Goal: Information Seeking & Learning: Compare options

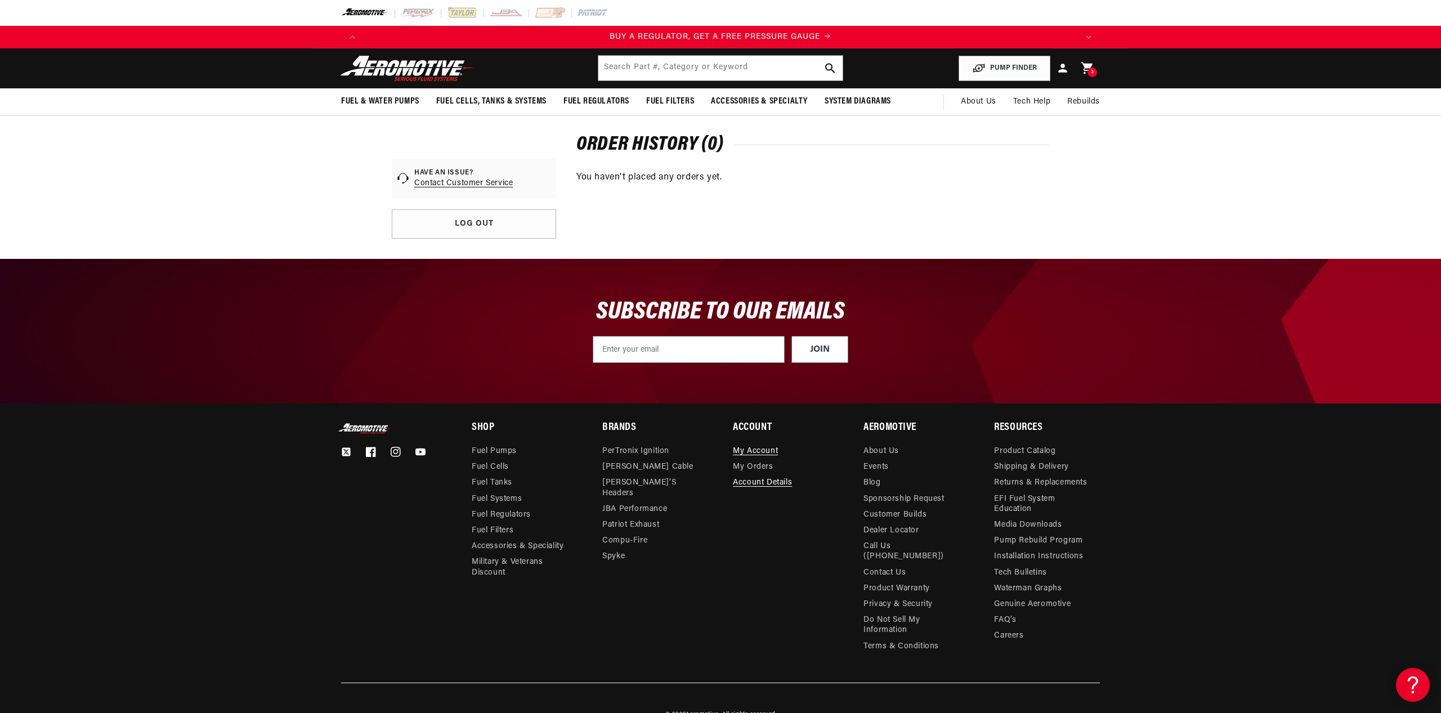
click at [1089, 69] on div "3 3 items" at bounding box center [1092, 73] width 10 height 10
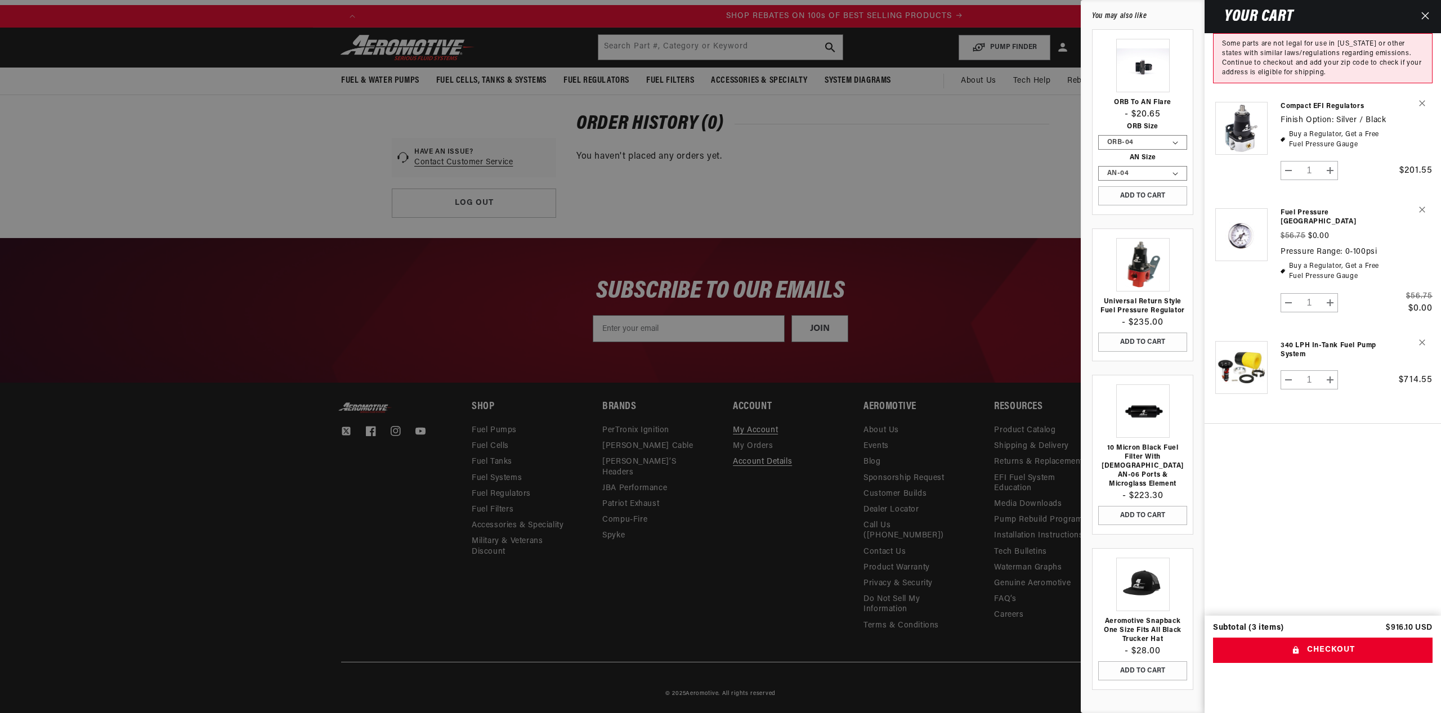
scroll to position [0, 1427]
click at [822, 184] on div at bounding box center [720, 356] width 1441 height 713
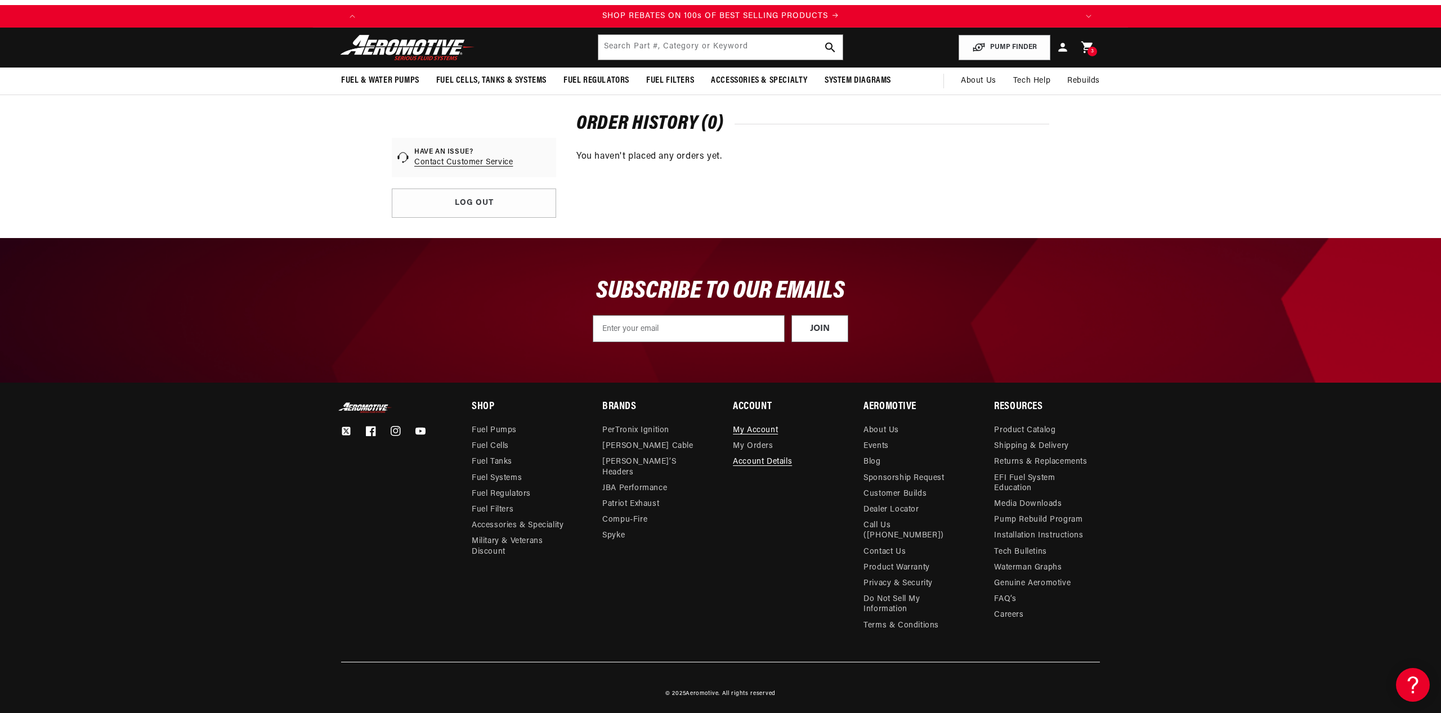
click at [1084, 47] on icon at bounding box center [1086, 48] width 11 height 12
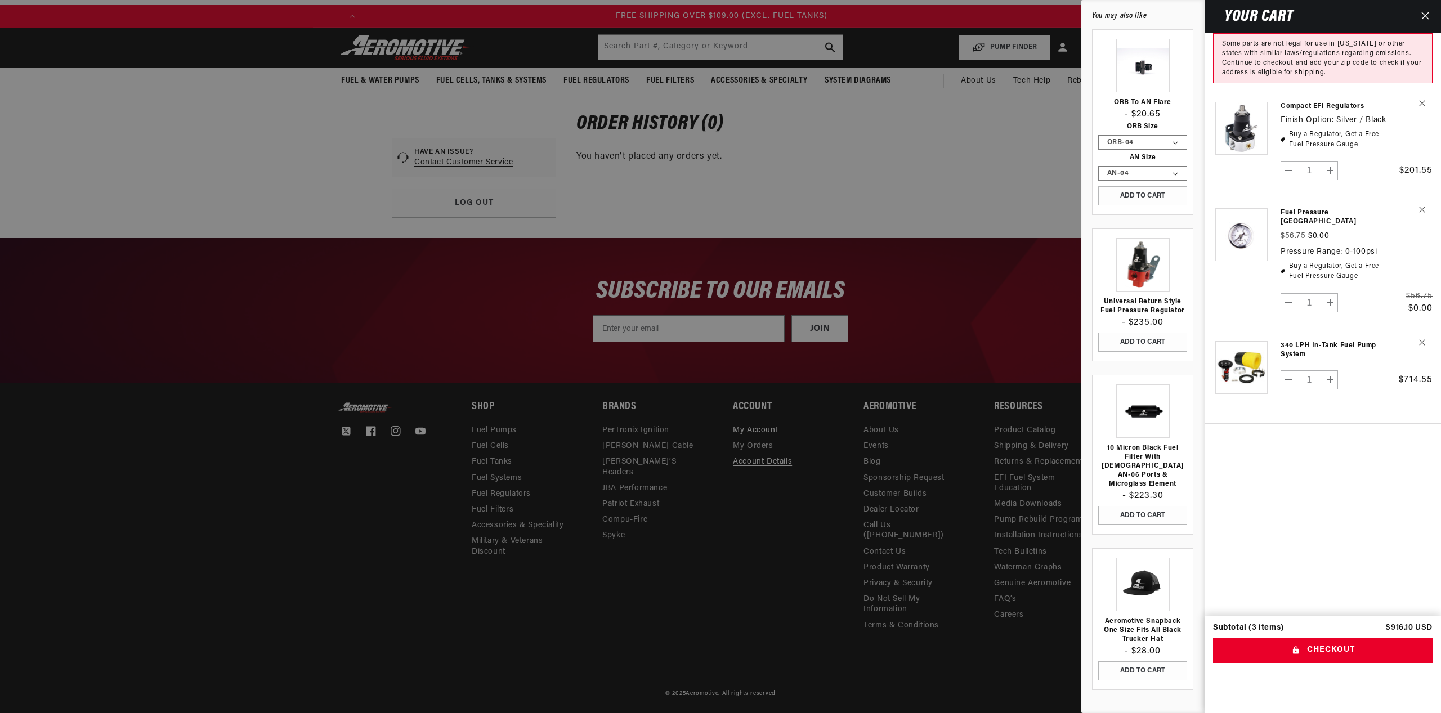
scroll to position [0, 2141]
click at [343, 127] on div at bounding box center [720, 356] width 1441 height 713
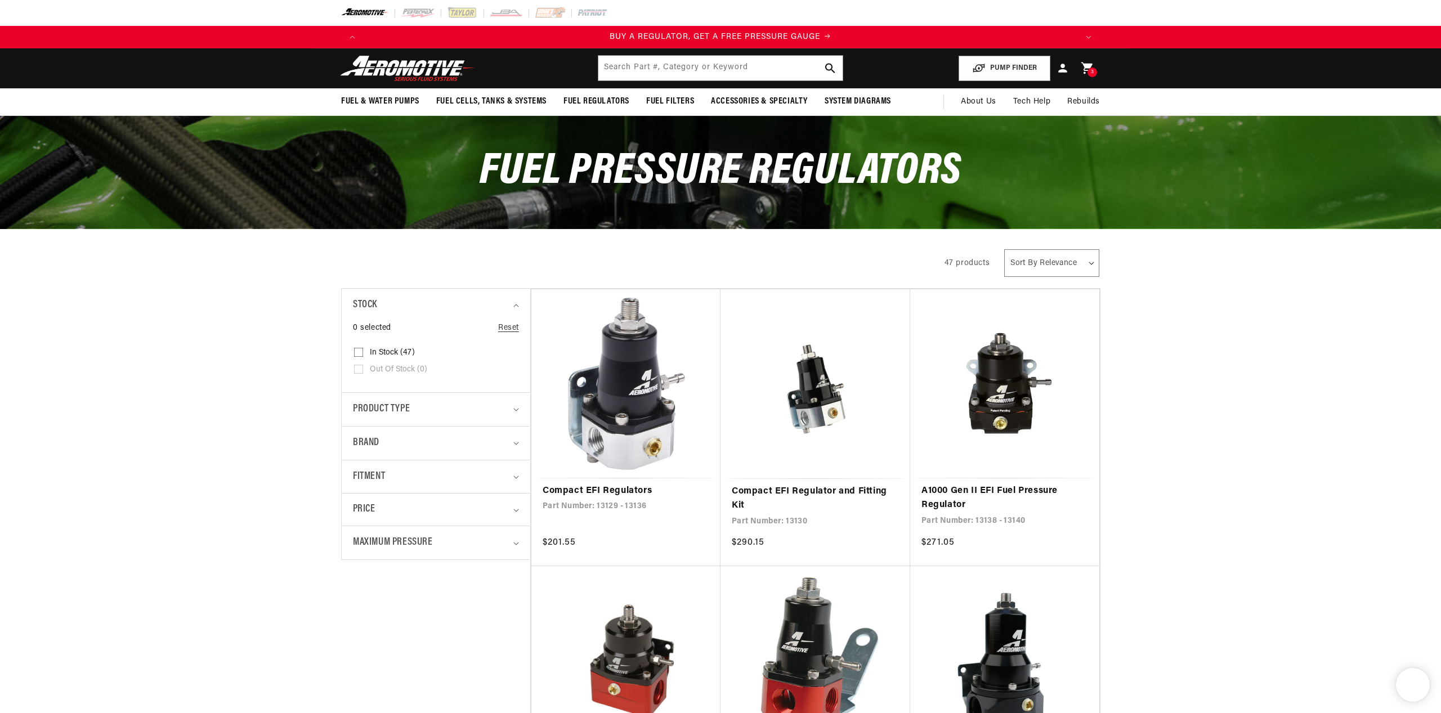
click at [1091, 69] on span "3" at bounding box center [1092, 73] width 3 height 10
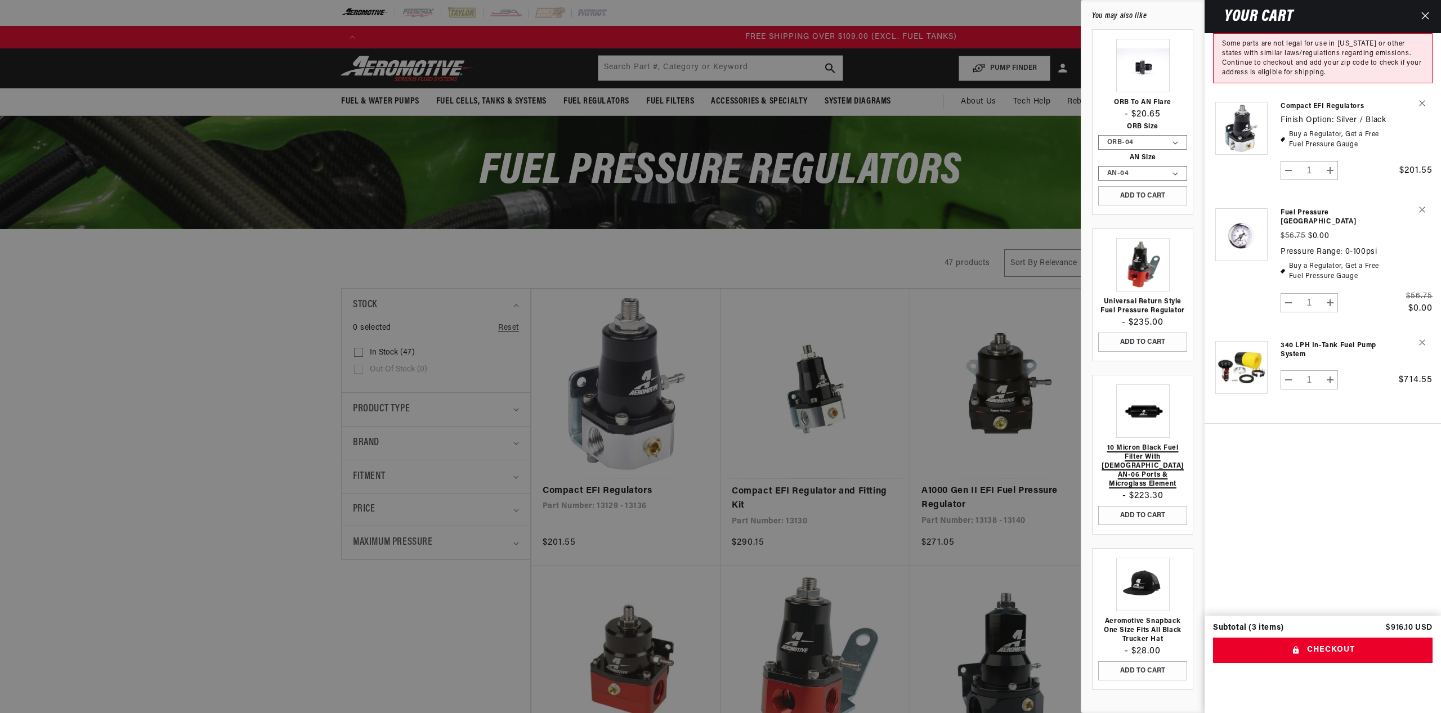
scroll to position [0, 2141]
click at [1143, 455] on link "10 Micron Black Fuel Filter with [DEMOGRAPHIC_DATA] AN-06 Ports & Microglass El…" at bounding box center [1142, 465] width 89 height 45
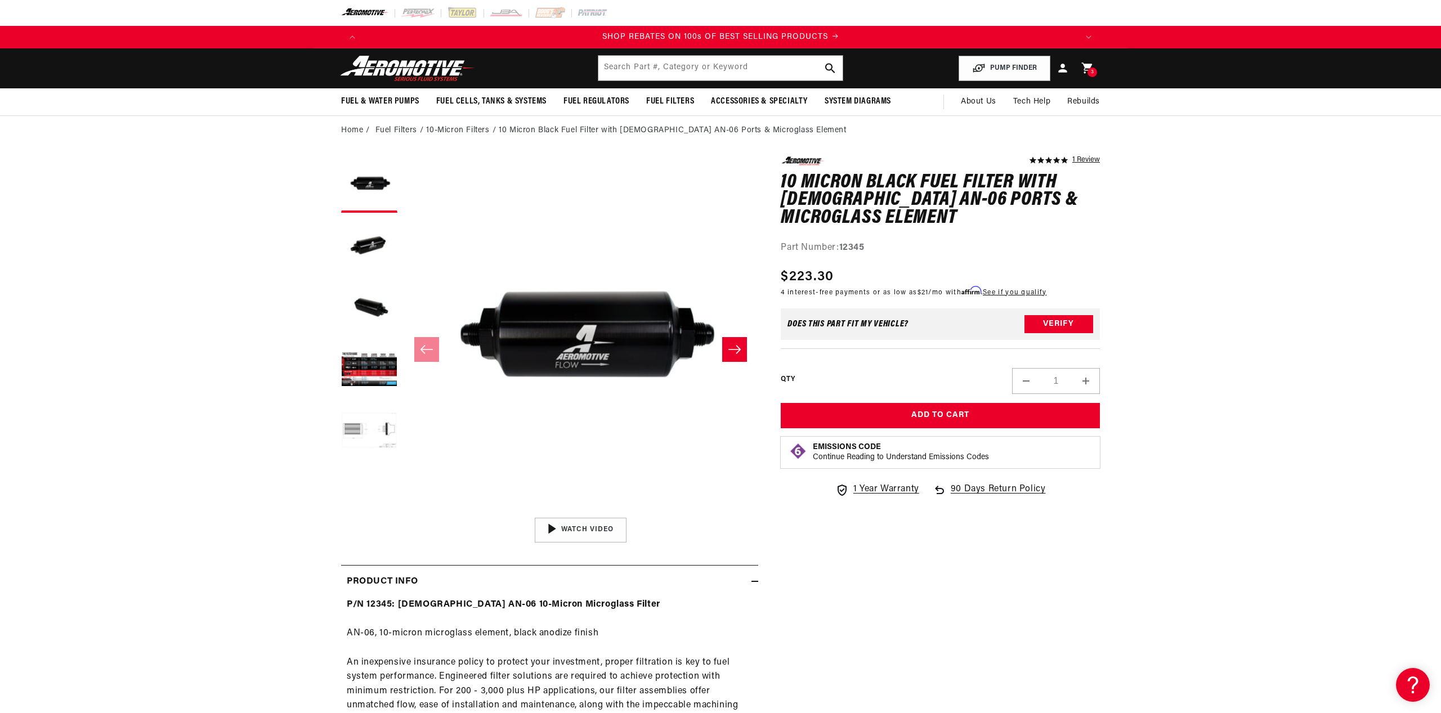
scroll to position [0, 2141]
drag, startPoint x: 372, startPoint y: 373, endPoint x: 380, endPoint y: 370, distance: 8.2
click at [373, 373] on button "Load image 4 in gallery view" at bounding box center [369, 370] width 56 height 56
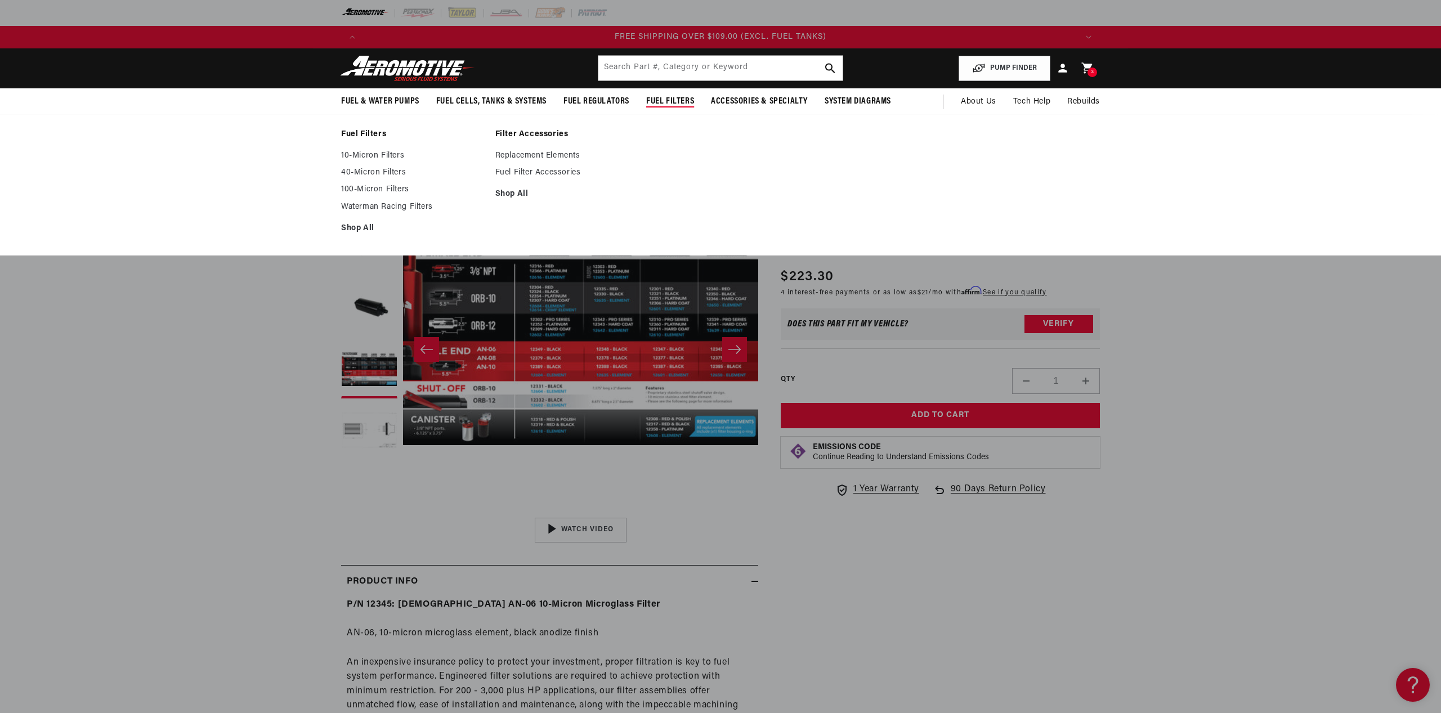
scroll to position [0, 0]
click at [678, 102] on span "Fuel Filters" at bounding box center [670, 102] width 48 height 12
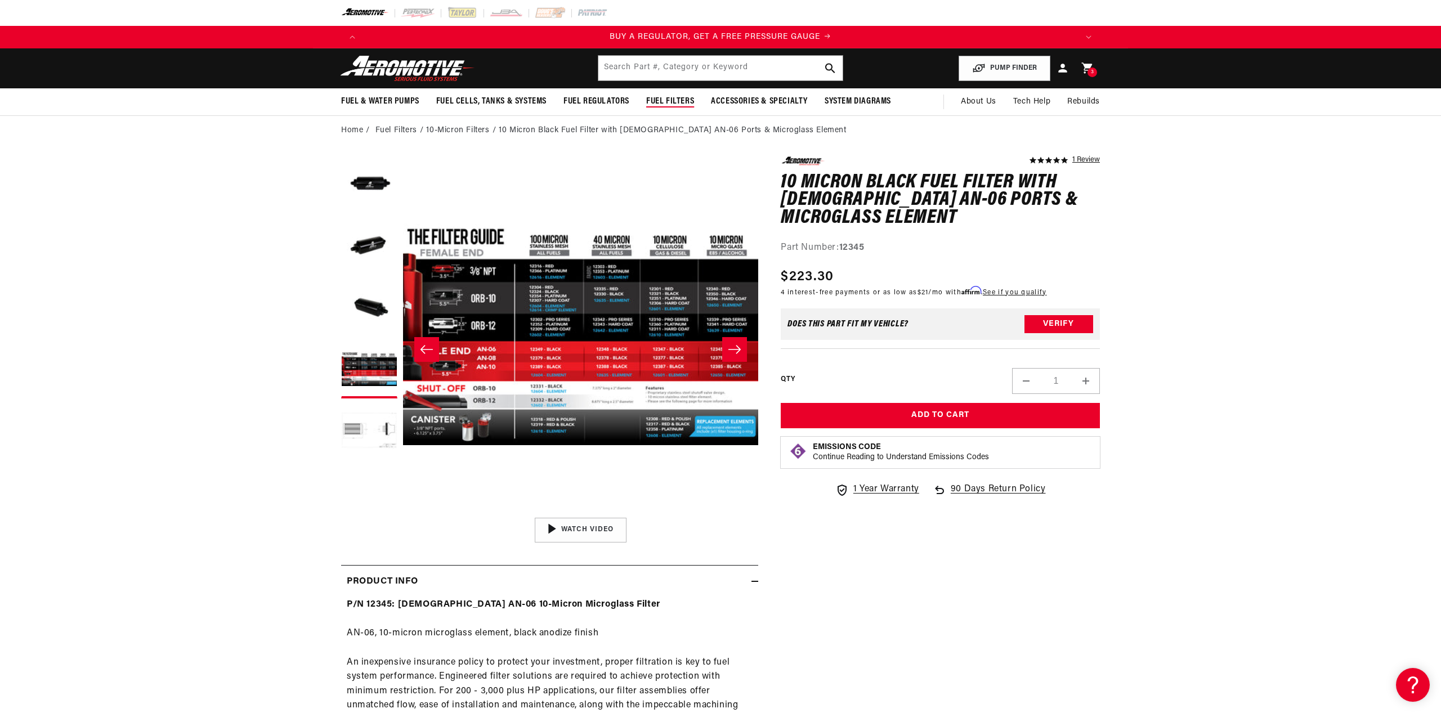
click at [667, 101] on span "Fuel Filters" at bounding box center [670, 102] width 48 height 12
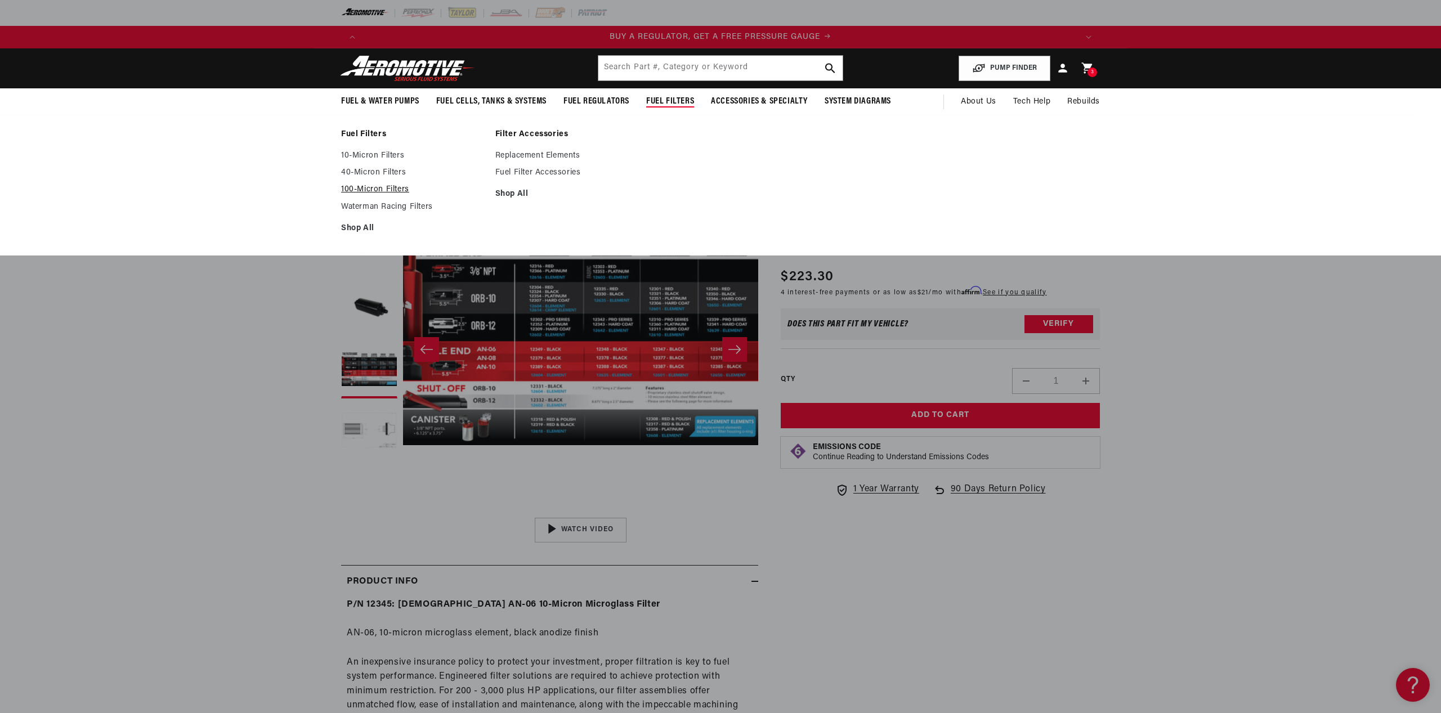
click at [368, 187] on link "100-Micron Filters" at bounding box center [412, 190] width 143 height 10
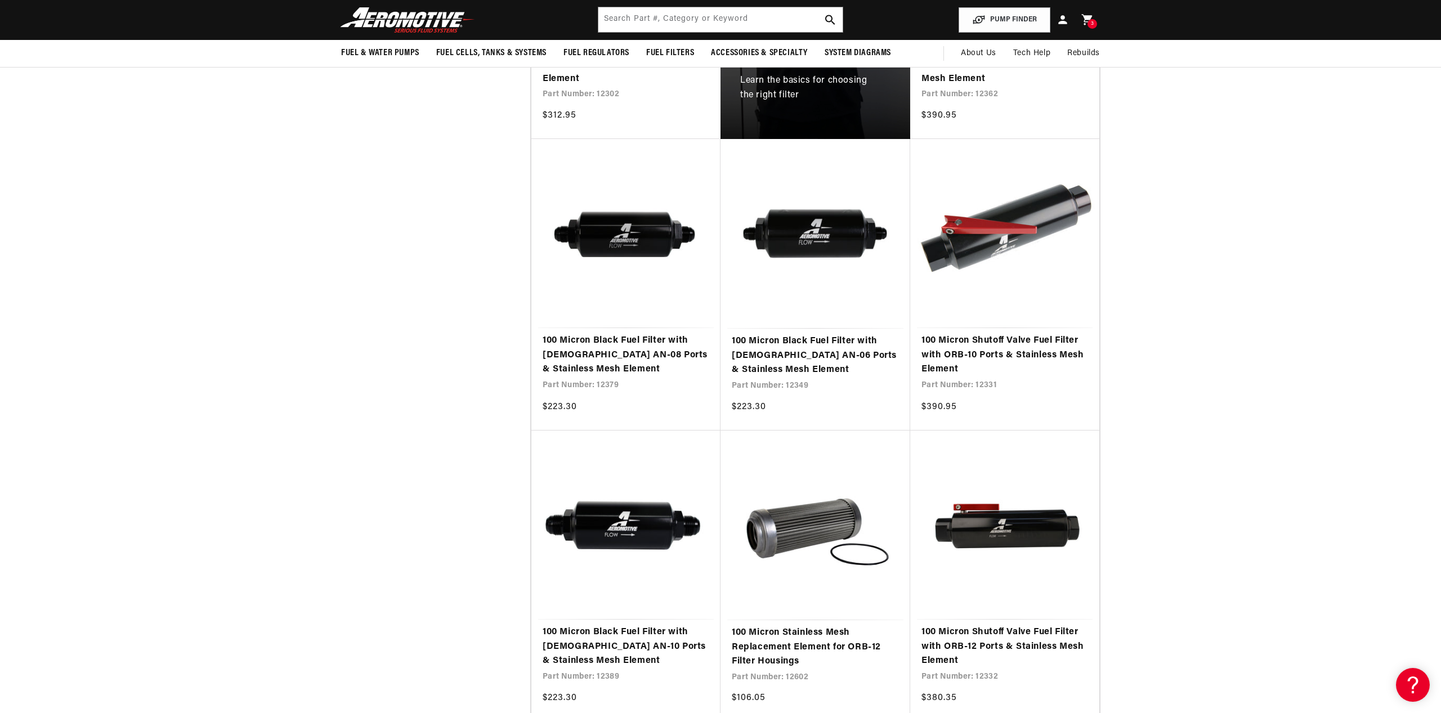
scroll to position [692, 0]
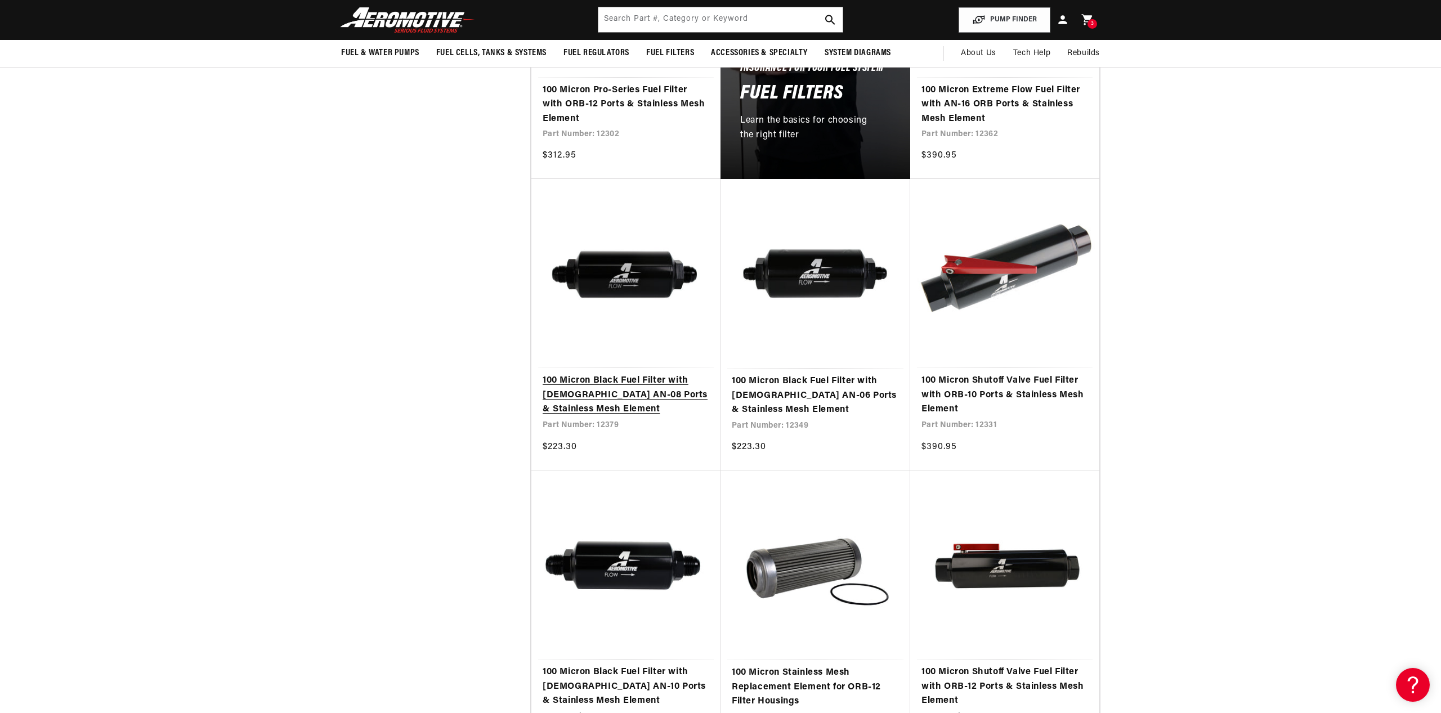
click at [607, 383] on link "100 Micron Black Fuel Filter with [DEMOGRAPHIC_DATA] AN-08 Ports & Stainless Me…" at bounding box center [625, 395] width 167 height 43
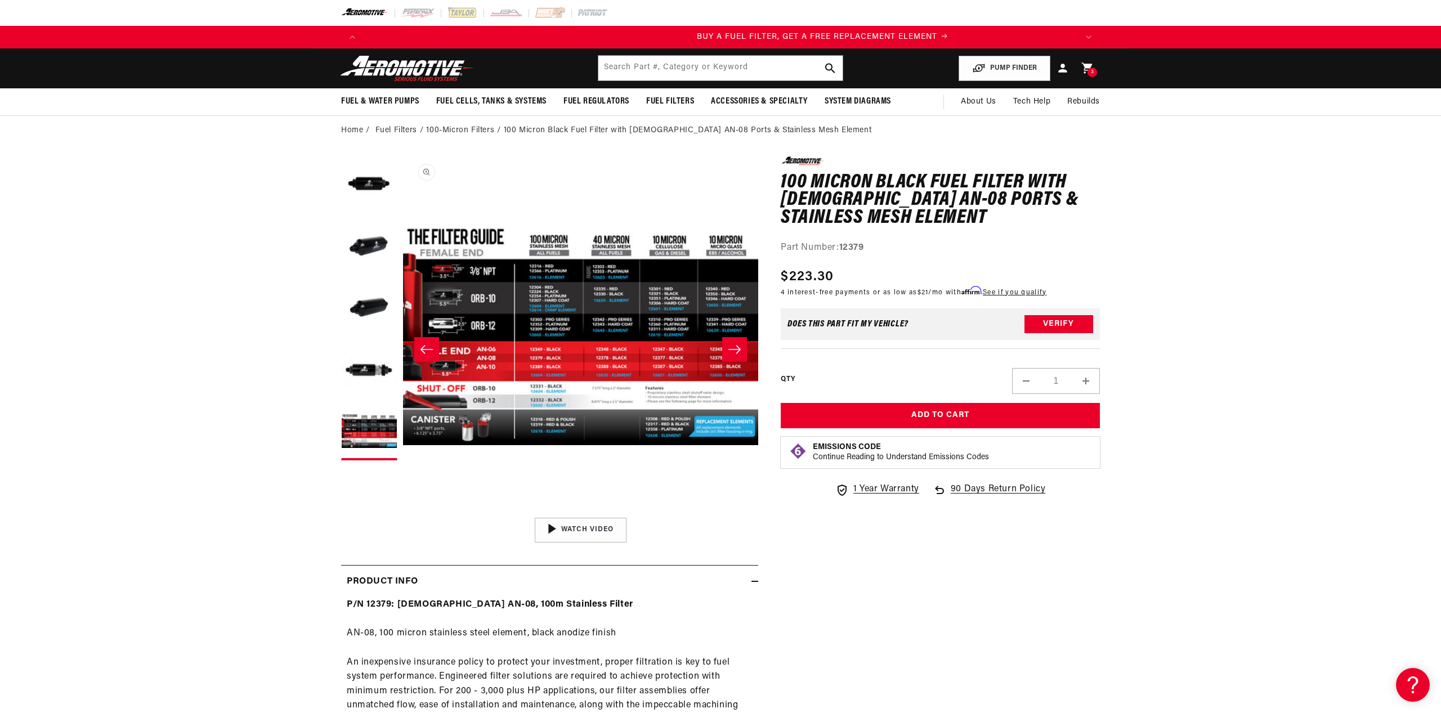
scroll to position [0, 714]
click at [738, 353] on icon "Slide right" at bounding box center [735, 349] width 14 height 11
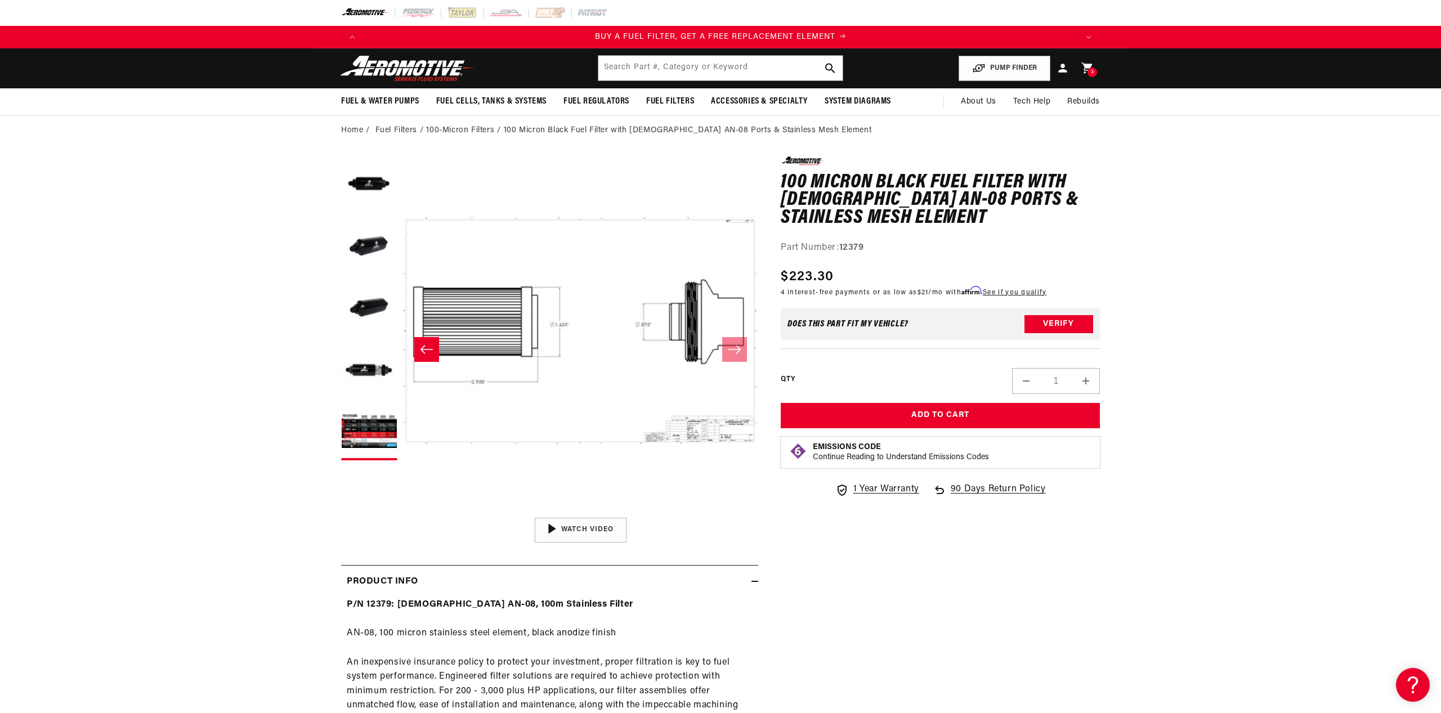
scroll to position [62, 0]
click at [433, 352] on icon "Slide left" at bounding box center [427, 349] width 14 height 11
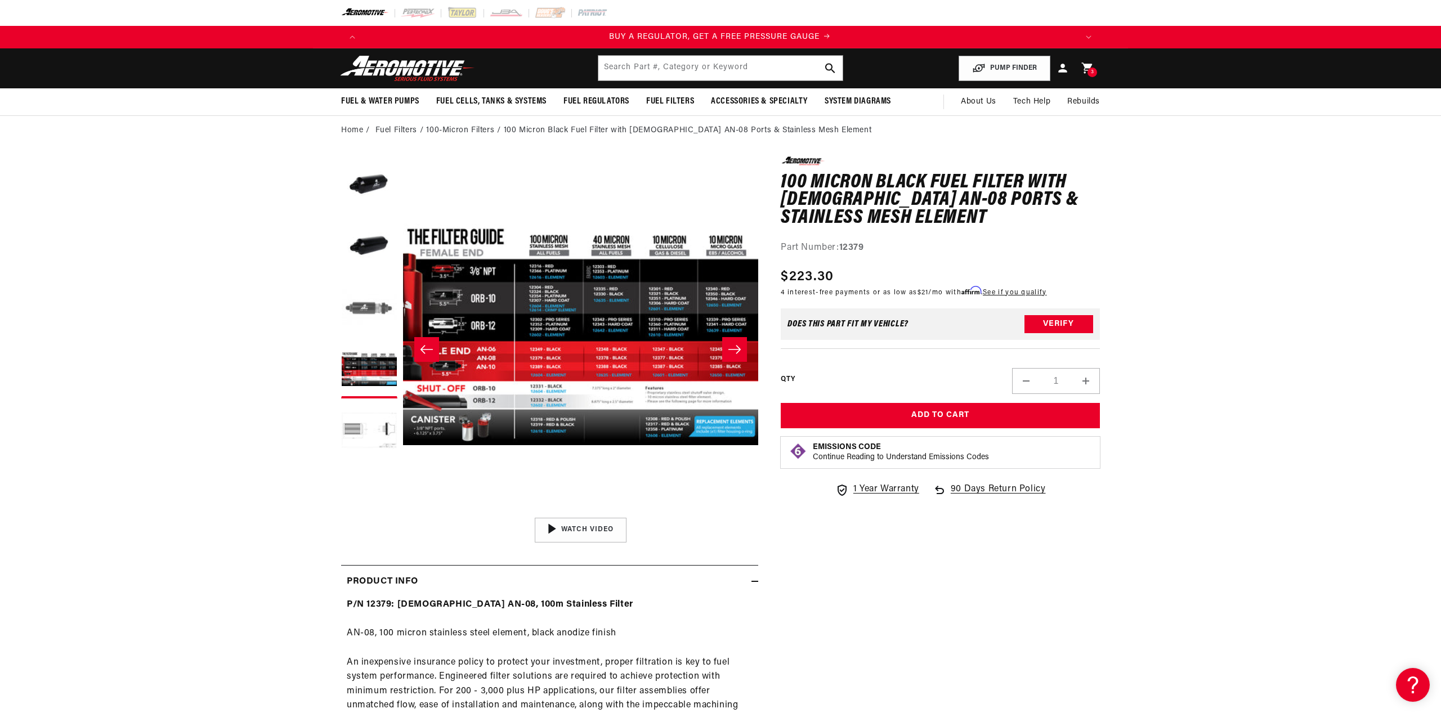
scroll to position [0, 0]
click at [366, 308] on button "Load image 4 in gallery view" at bounding box center [369, 308] width 56 height 56
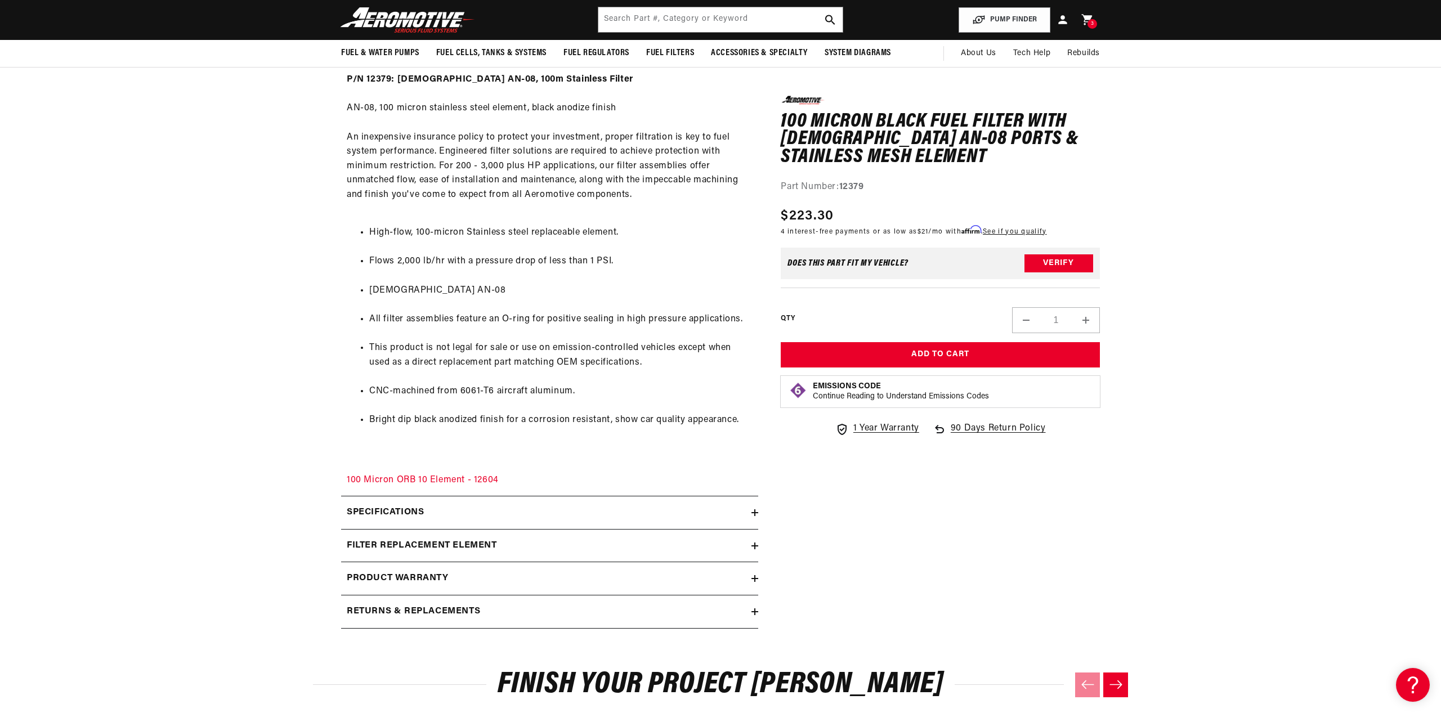
scroll to position [622, 0]
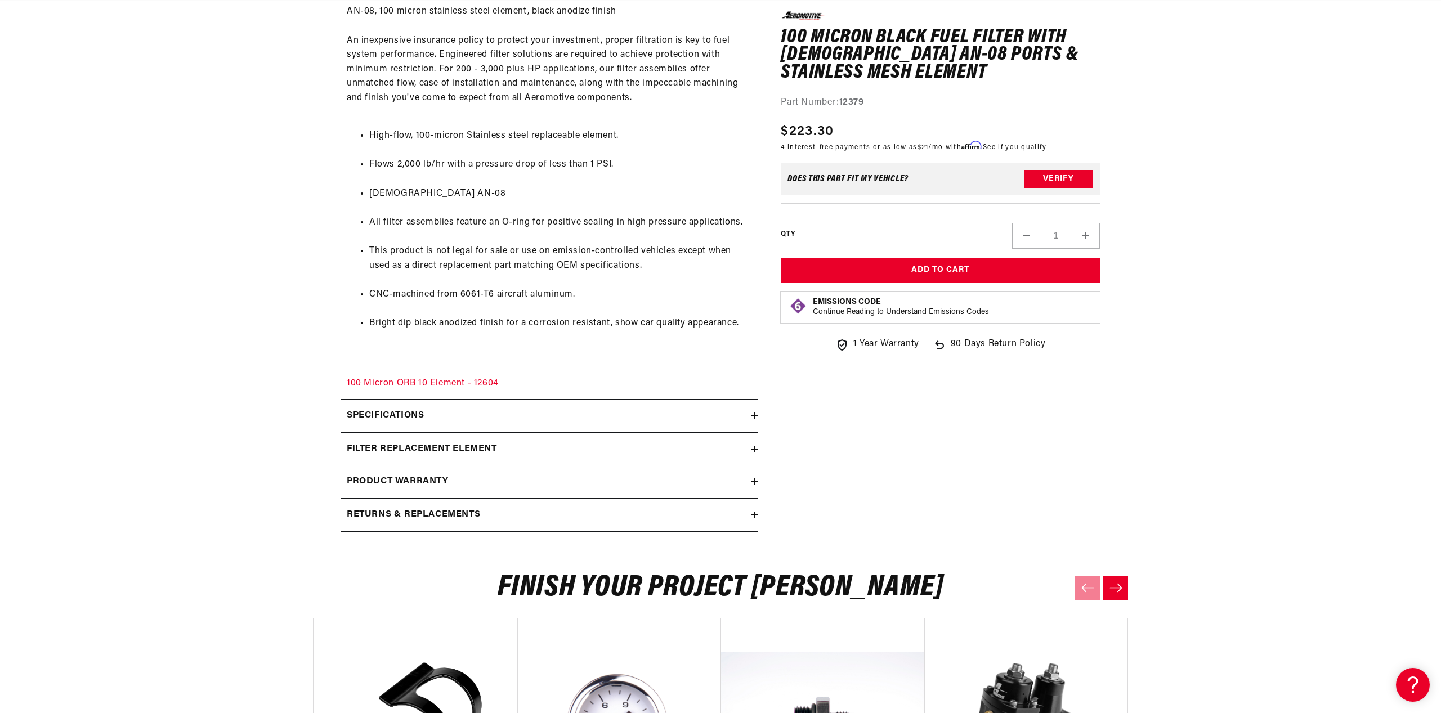
click at [399, 409] on h2 "Specifications" at bounding box center [385, 416] width 77 height 15
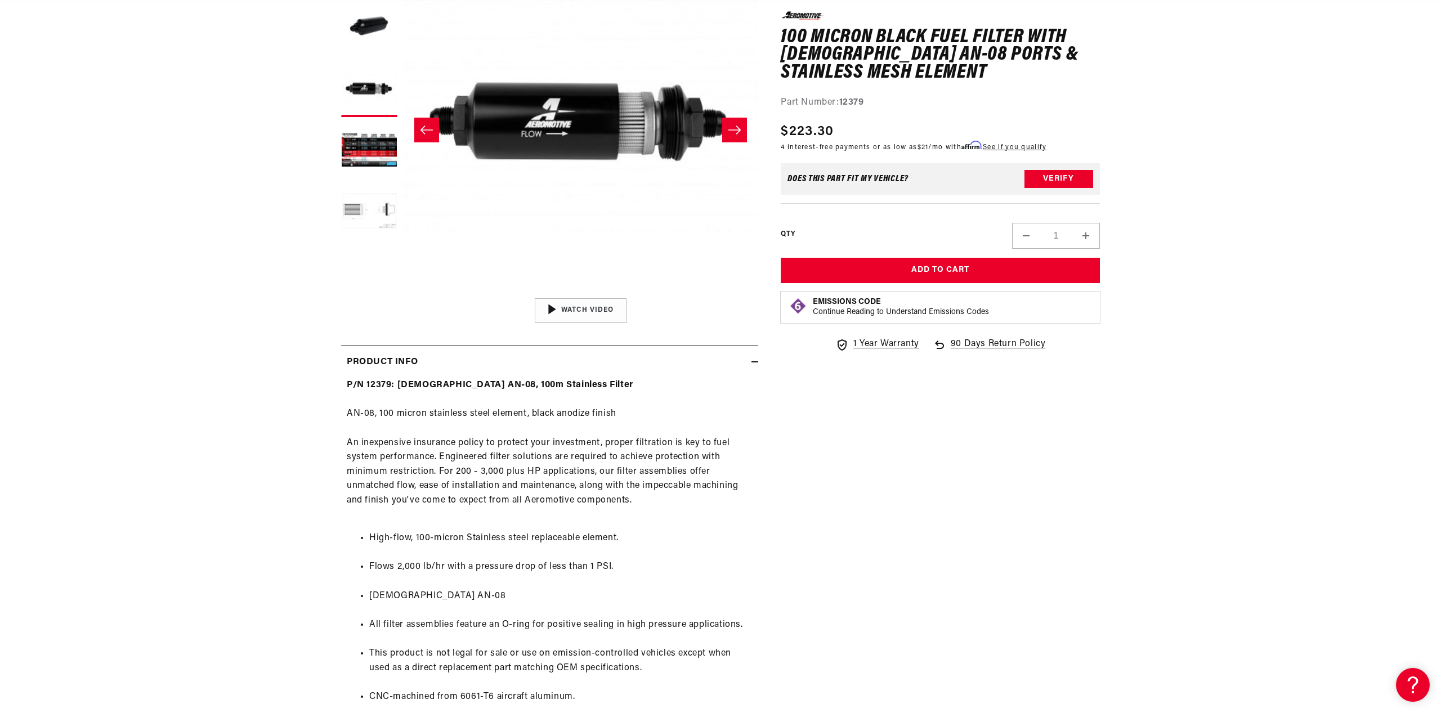
scroll to position [0, 2141]
click at [585, 309] on img "Gallery Viewer" at bounding box center [580, 311] width 171 height 96
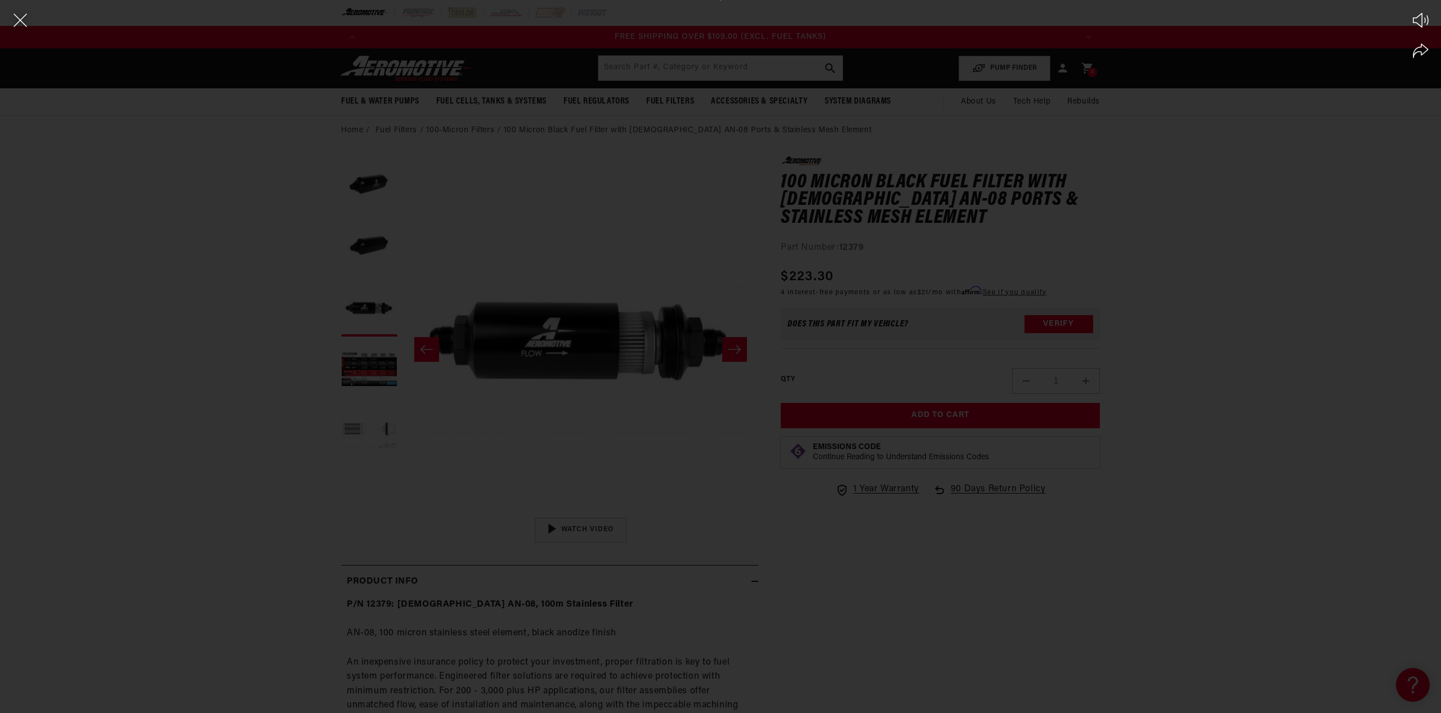
scroll to position [0, 391]
click at [546, 429] on div "Play Mute Share" at bounding box center [720, 356] width 1441 height 713
click at [24, 20] on icon "Close the video player" at bounding box center [20, 20] width 25 height 25
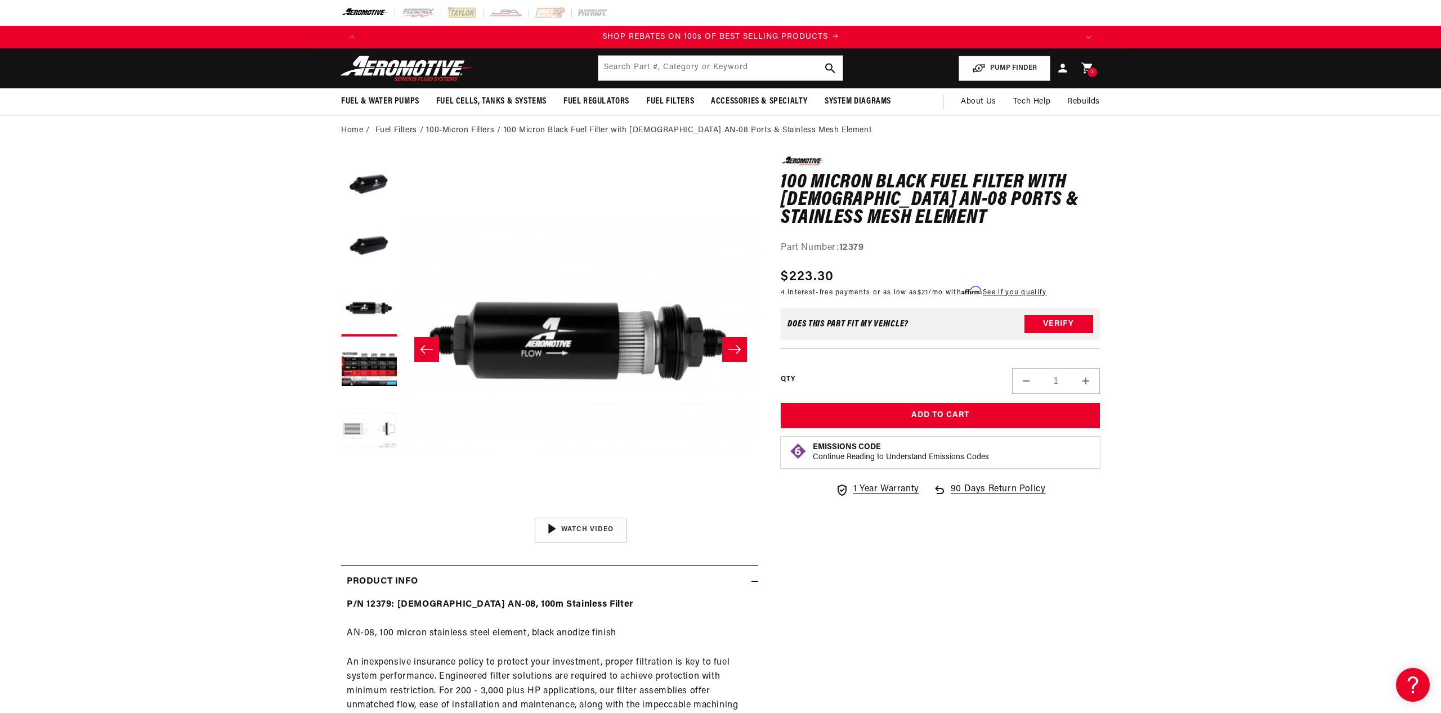
scroll to position [0, 0]
click at [361, 371] on button "Load image 5 in gallery view" at bounding box center [369, 370] width 56 height 56
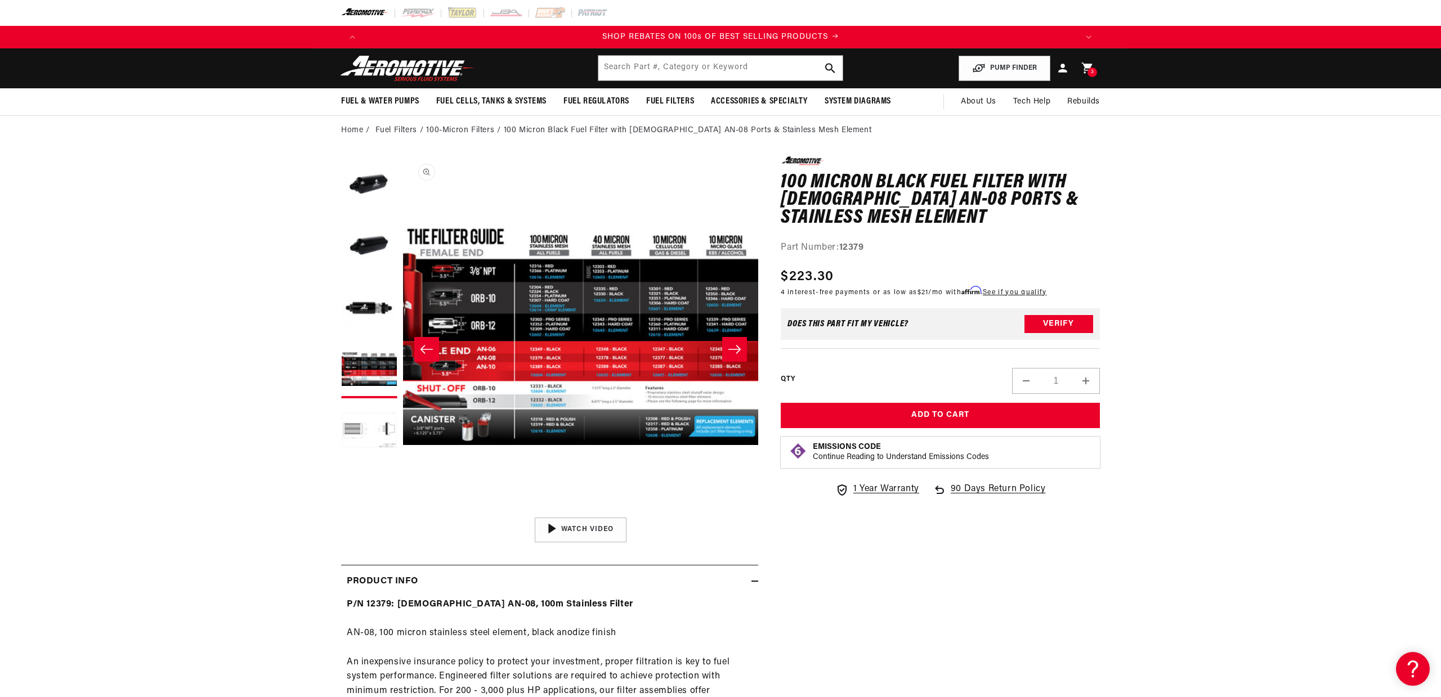
scroll to position [0, 2141]
